Goal: Task Accomplishment & Management: Manage account settings

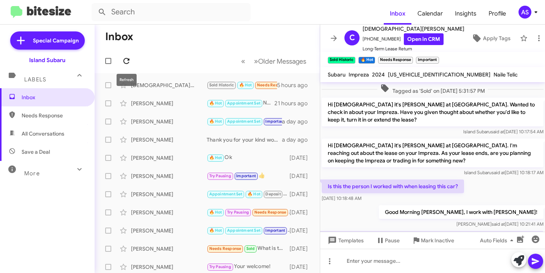
scroll to position [261, 0]
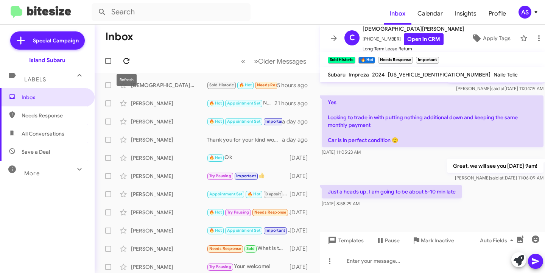
click at [131, 62] on span at bounding box center [126, 60] width 15 height 9
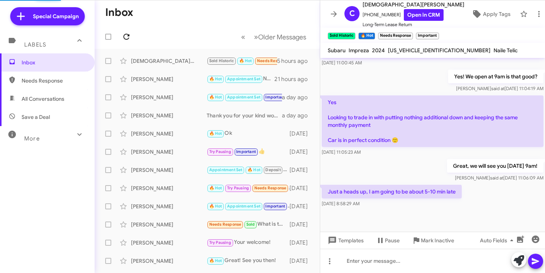
scroll to position [237, 0]
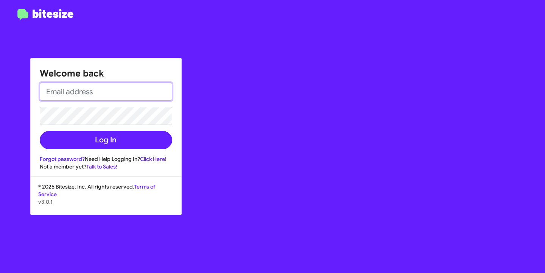
click at [79, 93] on input "email" at bounding box center [106, 91] width 132 height 18
type input "[EMAIL_ADDRESS][DOMAIN_NAME]"
click at [102, 96] on input "[EMAIL_ADDRESS][DOMAIN_NAME]" at bounding box center [106, 91] width 132 height 18
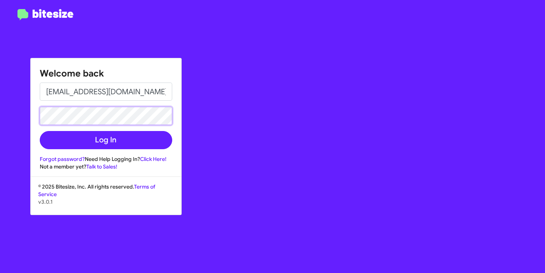
click at [40, 131] on button "Log In" at bounding box center [106, 140] width 132 height 18
